Goal: Find specific page/section: Find specific page/section

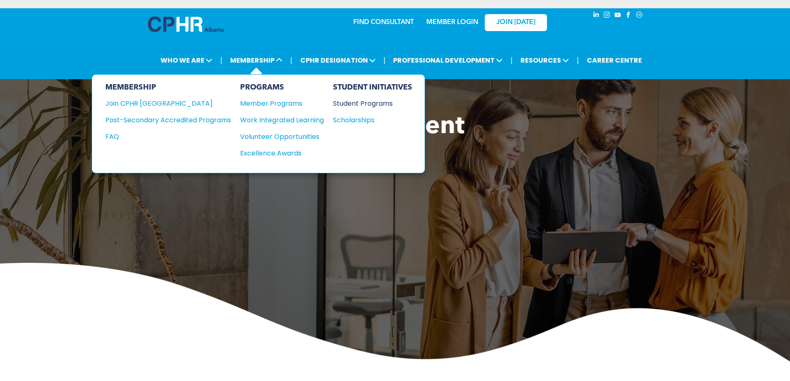
click at [374, 102] on div "Student Programs" at bounding box center [368, 103] width 71 height 10
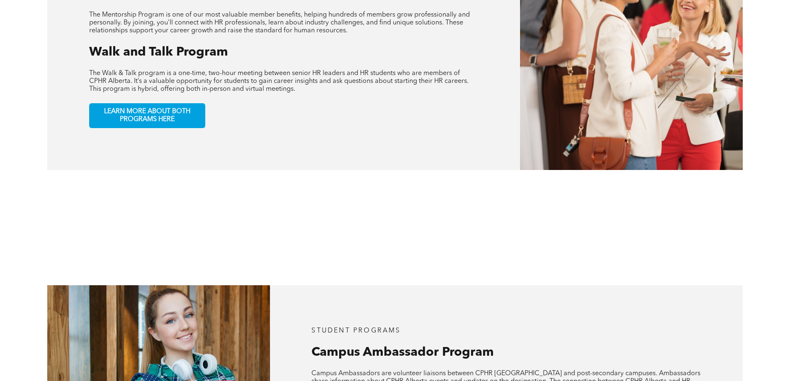
scroll to position [415, 0]
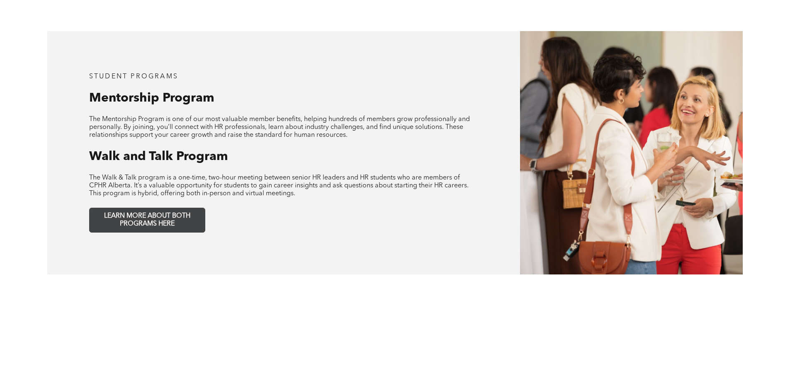
click at [144, 212] on span "LEARN MORE ABOUT BOTH PROGRAMS HERE" at bounding box center [148, 220] width 110 height 16
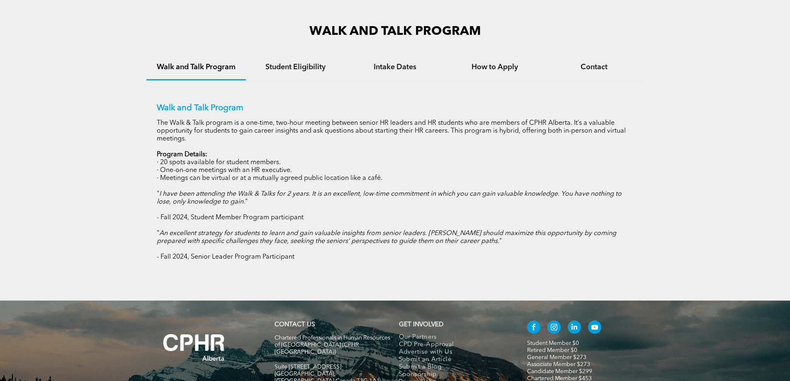
scroll to position [581, 0]
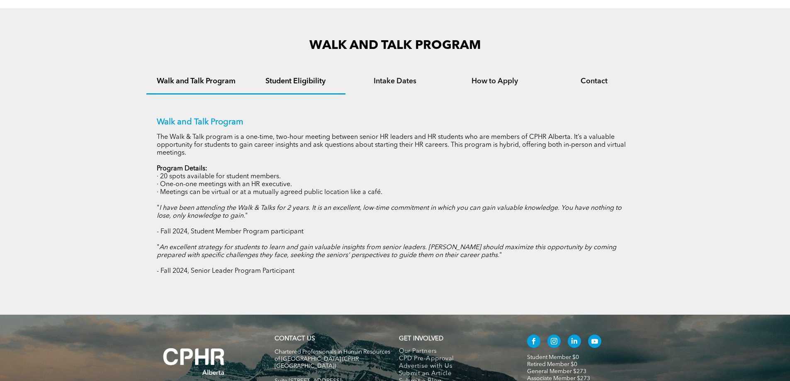
click at [297, 76] on div "Student Eligibility" at bounding box center [296, 81] width 100 height 25
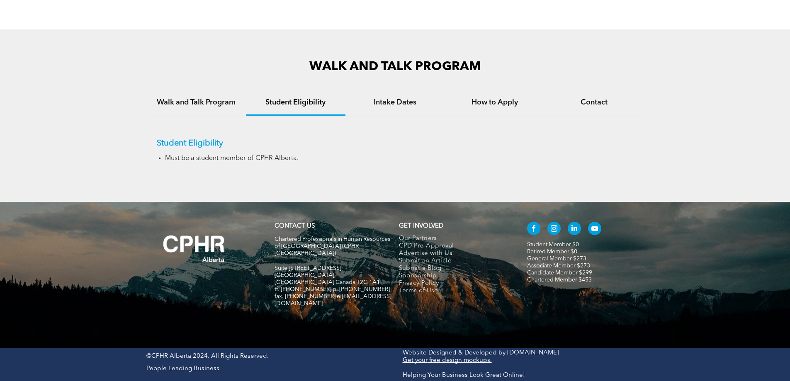
scroll to position [498, 0]
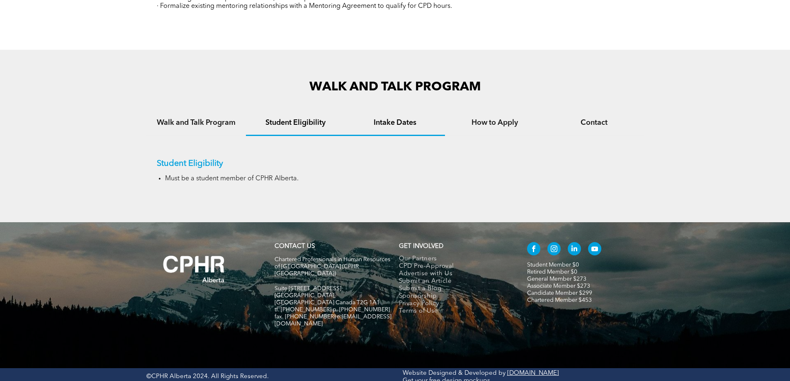
click at [393, 120] on h4 "Intake Dates" at bounding box center [395, 122] width 85 height 9
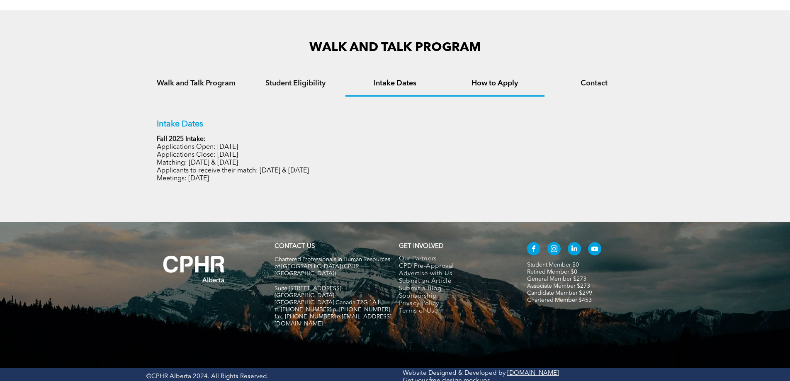
click at [488, 78] on div "How to Apply" at bounding box center [495, 83] width 100 height 25
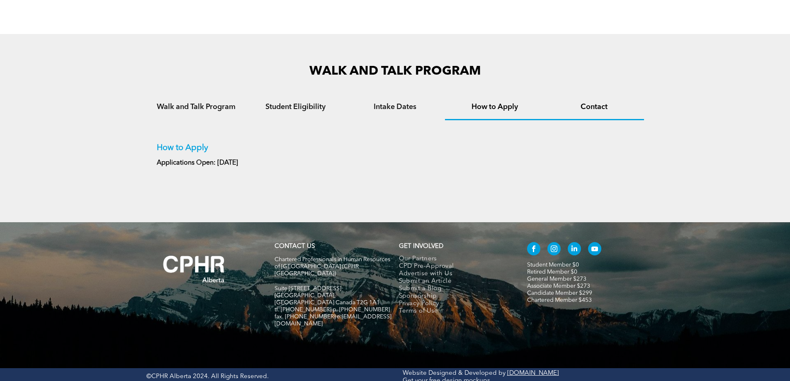
click at [590, 106] on h4 "Contact" at bounding box center [594, 106] width 85 height 9
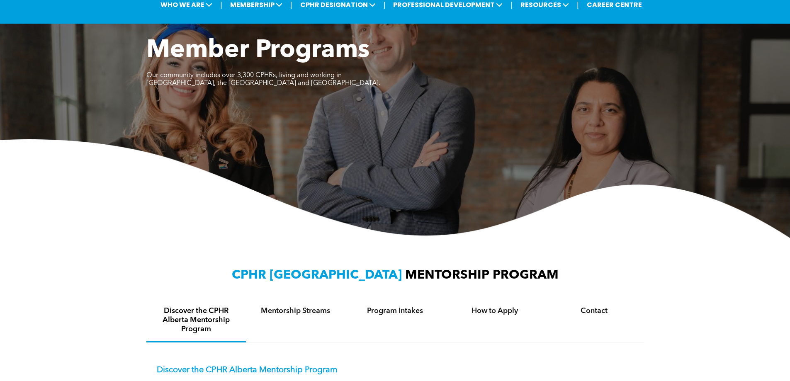
scroll to position [0, 0]
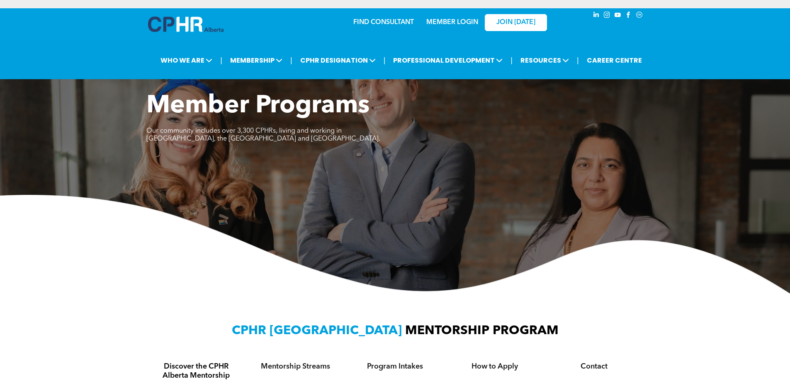
click at [377, 24] on link "FIND CONSULTANT" at bounding box center [384, 22] width 61 height 7
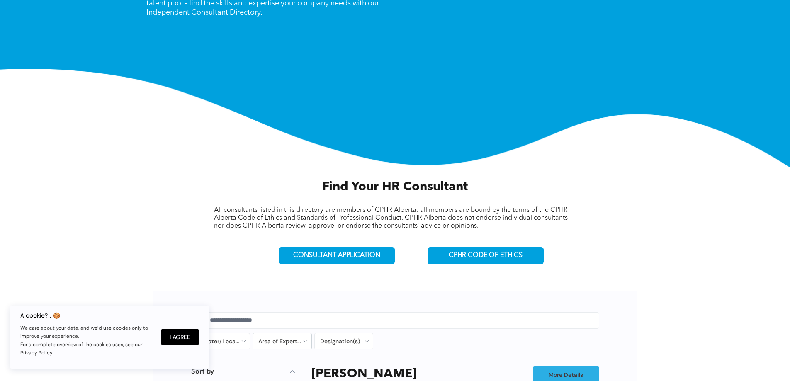
scroll to position [166, 0]
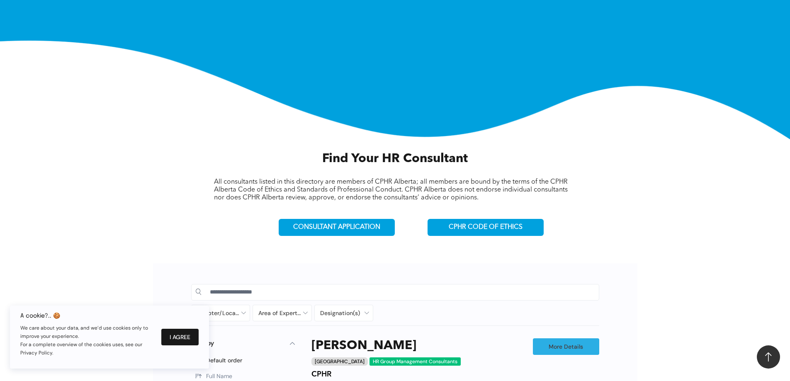
click at [182, 334] on button "I Agree" at bounding box center [179, 337] width 37 height 17
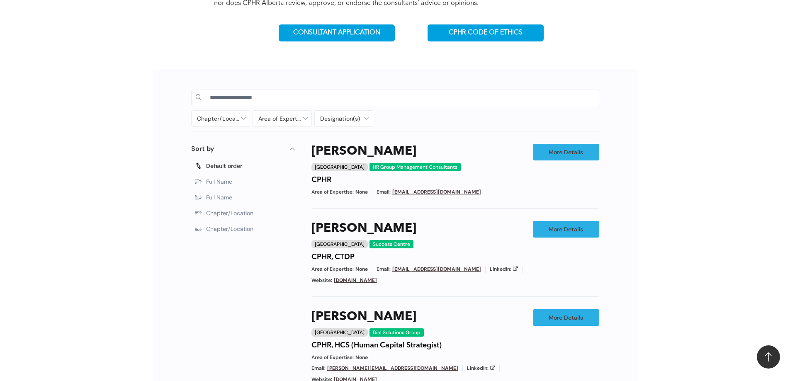
scroll to position [373, 0]
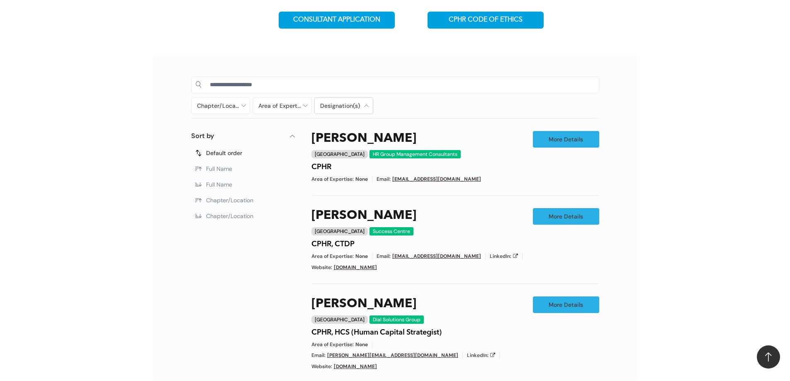
click at [323, 105] on div at bounding box center [344, 106] width 59 height 16
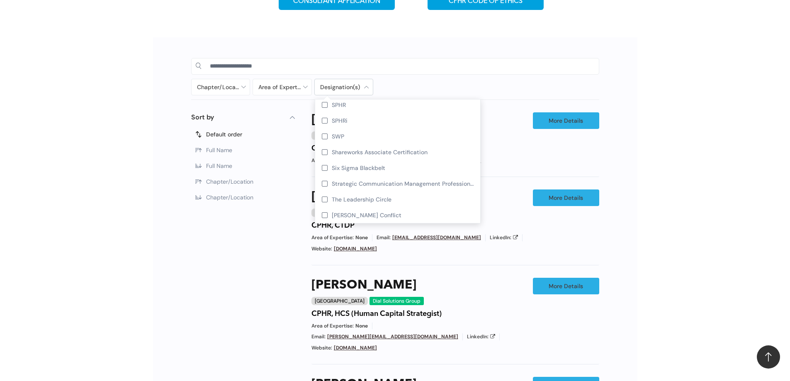
scroll to position [249, 0]
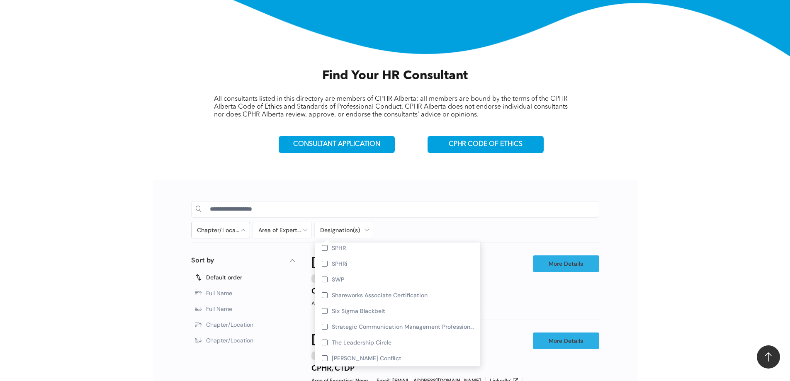
click at [219, 230] on div at bounding box center [221, 230] width 59 height 16
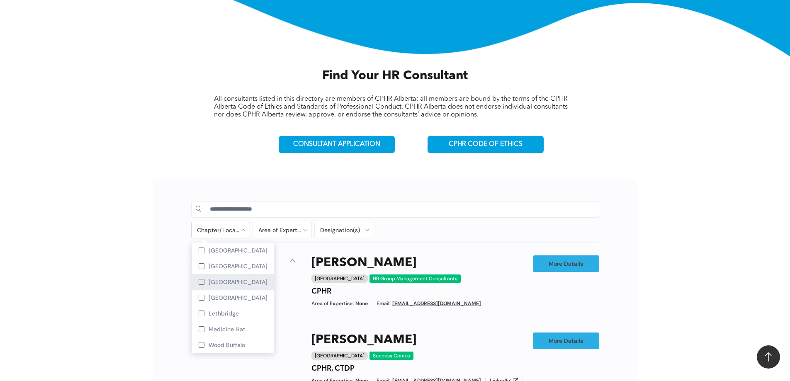
click at [224, 282] on span "Edmonton" at bounding box center [238, 281] width 59 height 7
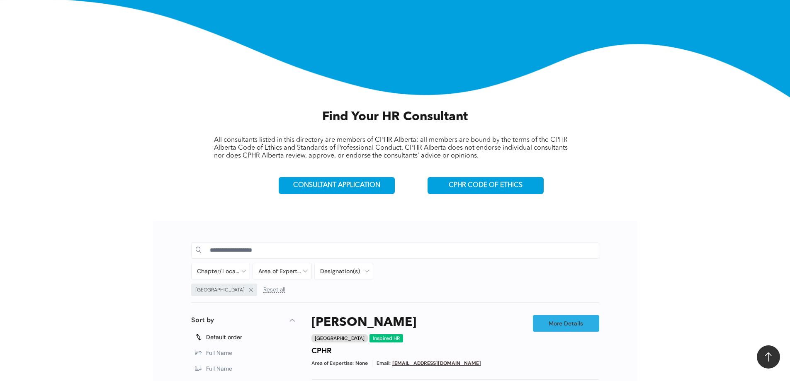
scroll to position [207, 0]
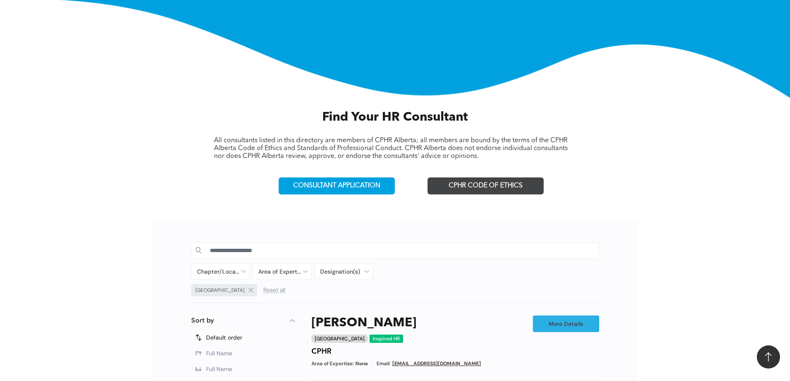
click at [500, 186] on span "CPHR CODE OF ETHICS" at bounding box center [486, 186] width 74 height 8
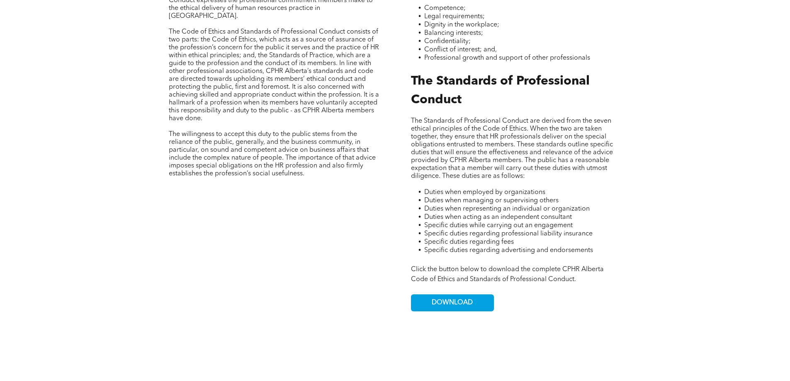
scroll to position [456, 0]
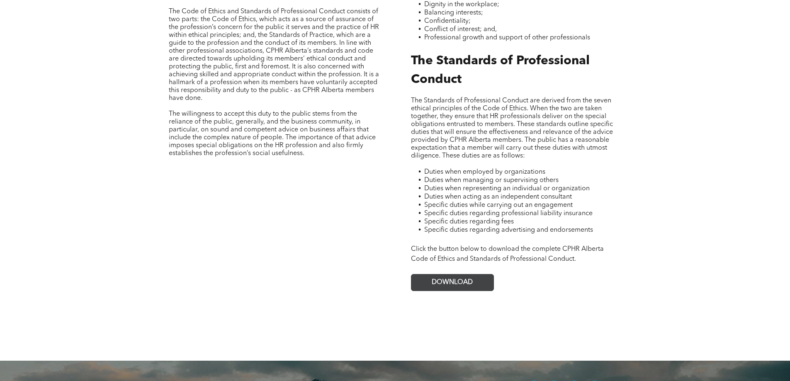
click at [456, 279] on span "DOWNLOAD" at bounding box center [452, 283] width 41 height 8
